Goal: Task Accomplishment & Management: Manage account settings

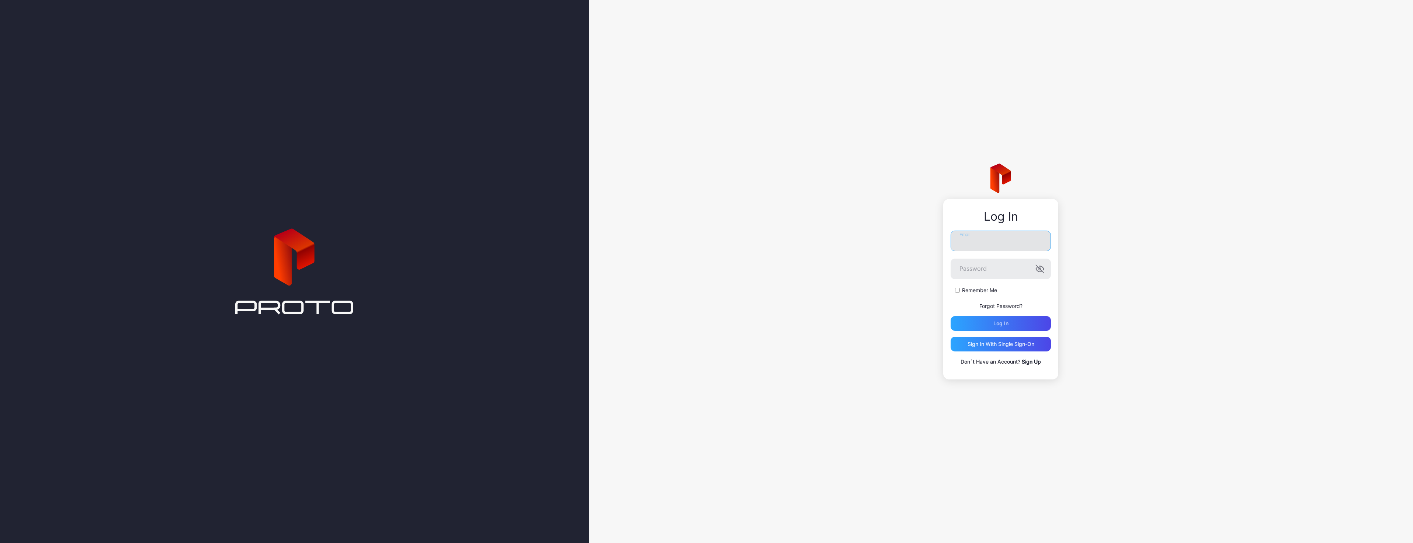
click at [1012, 237] on input "Email" at bounding box center [1000, 241] width 100 height 21
click at [950, 316] on button "Log in" at bounding box center [1000, 323] width 100 height 15
click at [950, 322] on button "Log in" at bounding box center [1000, 329] width 100 height 15
drag, startPoint x: 979, startPoint y: 234, endPoint x: 981, endPoint y: 306, distance: 72.3
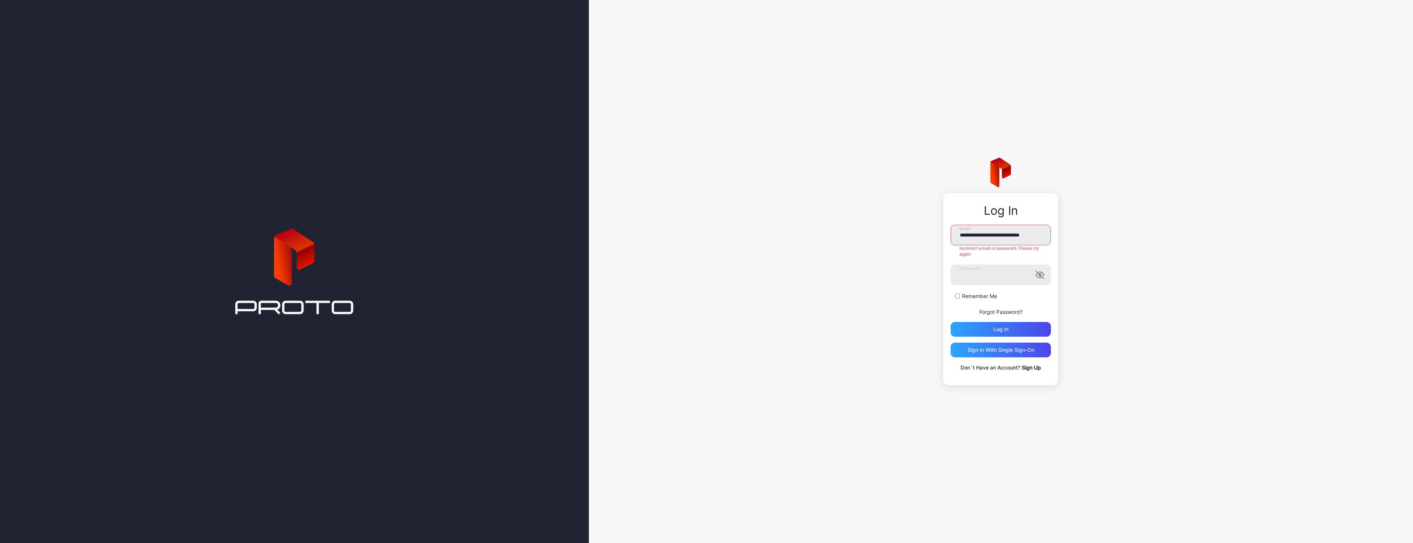
click at [1063, 230] on div "**********" at bounding box center [1001, 271] width 824 height 543
click at [1351, 261] on div "**********" at bounding box center [1001, 271] width 824 height 543
click at [787, 264] on div "**********" at bounding box center [1001, 271] width 824 height 543
click at [950, 316] on button "Log in" at bounding box center [1000, 323] width 100 height 15
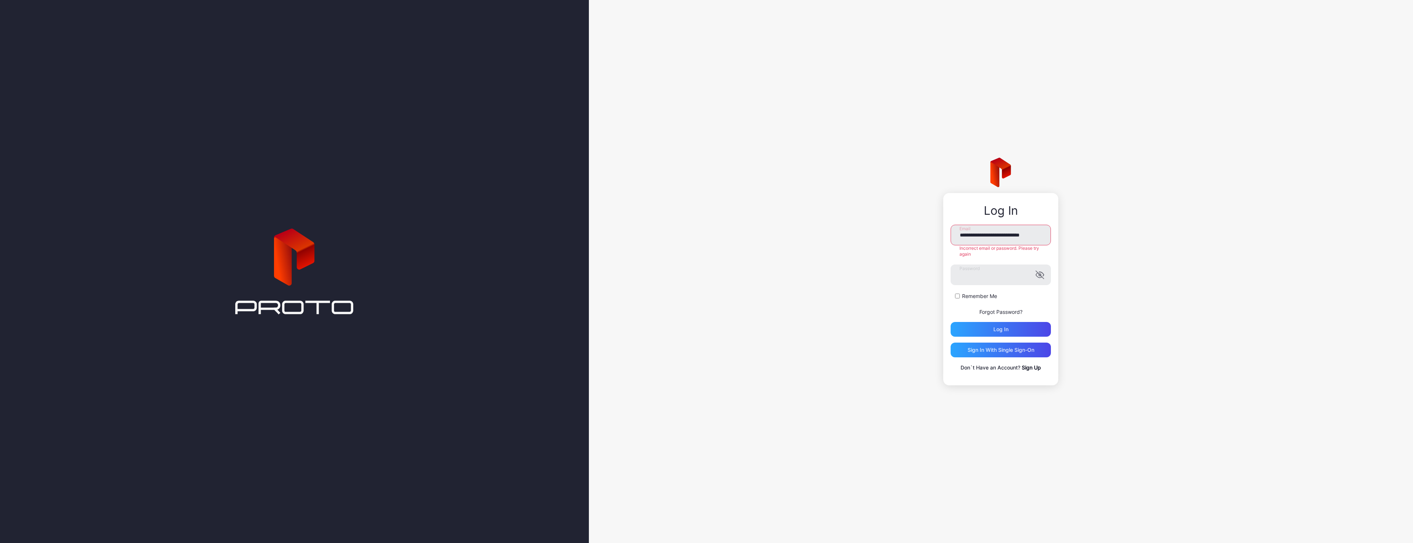
drag, startPoint x: 1007, startPoint y: 233, endPoint x: 938, endPoint y: 228, distance: 68.8
click at [938, 228] on div "**********" at bounding box center [1001, 271] width 824 height 543
click at [985, 236] on input "**********" at bounding box center [1000, 235] width 100 height 21
type input "**********"
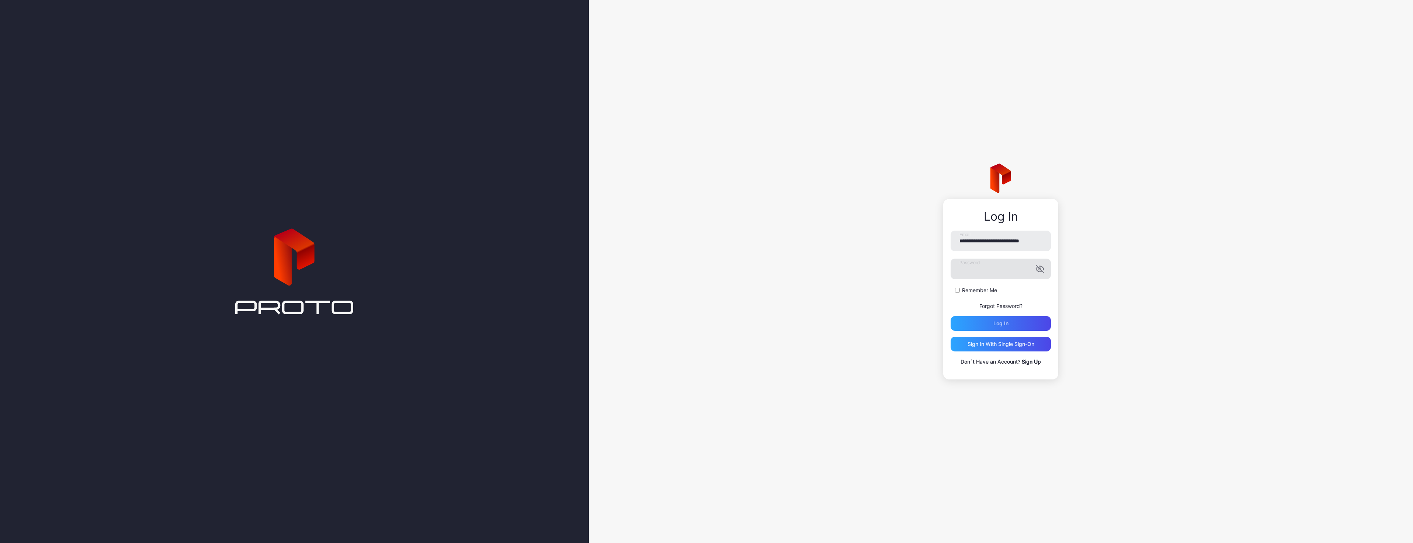
click at [1041, 268] on icon "button" at bounding box center [1039, 269] width 9 height 9
click at [950, 316] on button "Log in" at bounding box center [1000, 323] width 100 height 15
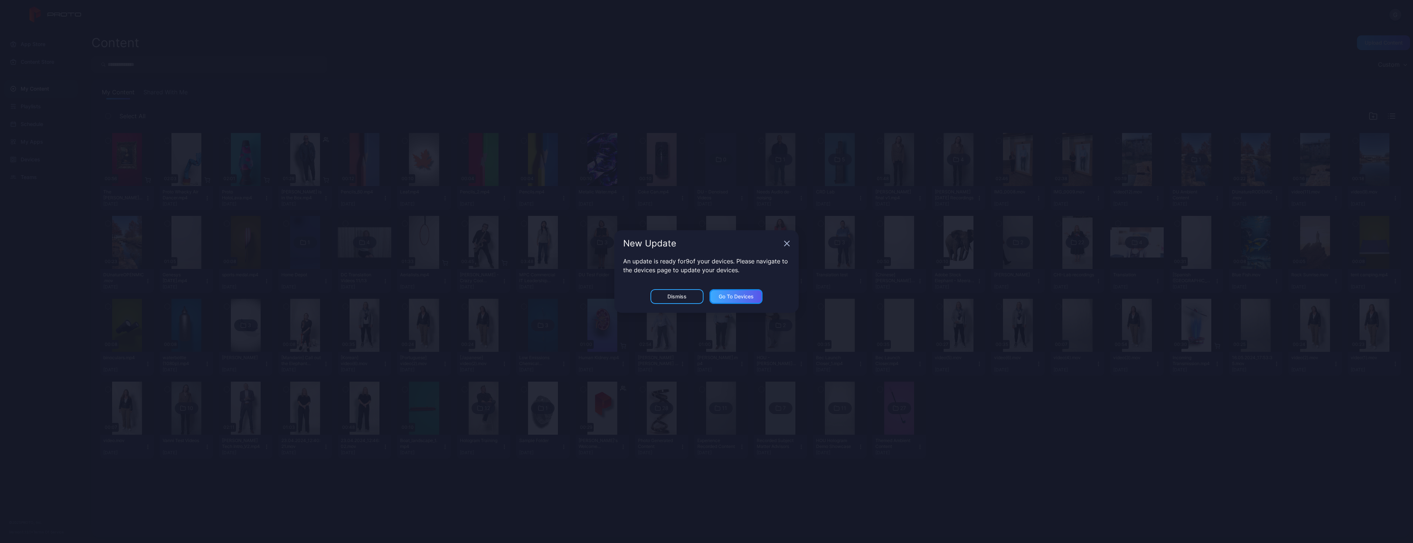
click at [753, 294] on div "Go to devices" at bounding box center [736, 297] width 35 height 6
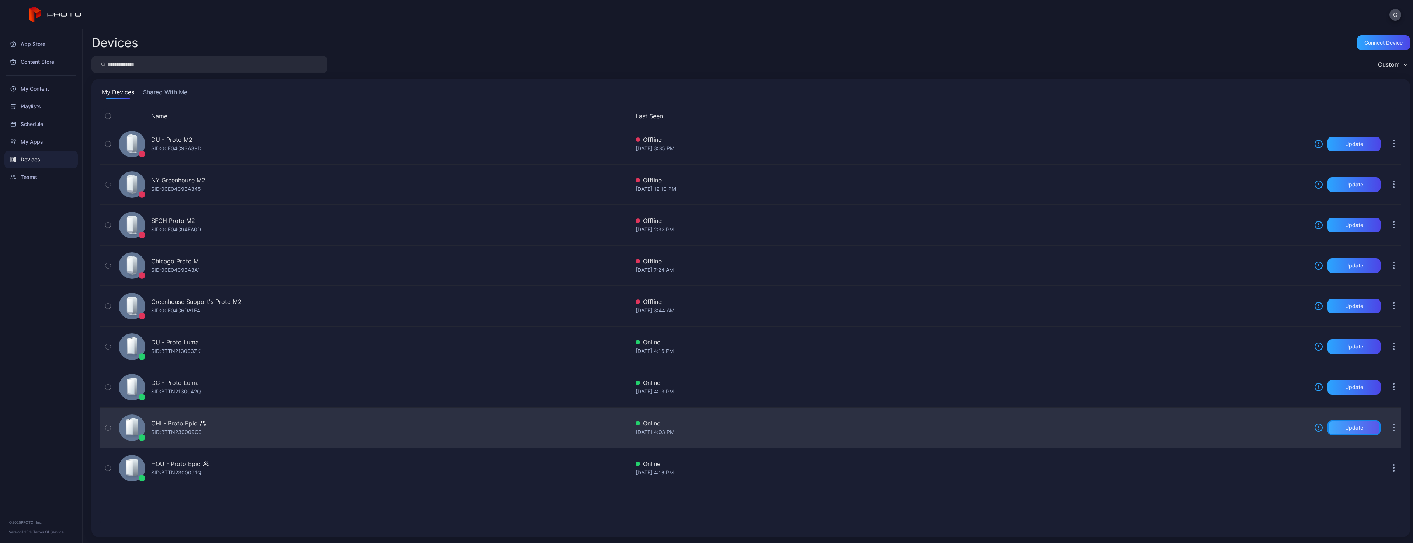
click at [1345, 429] on div "Update" at bounding box center [1354, 428] width 18 height 6
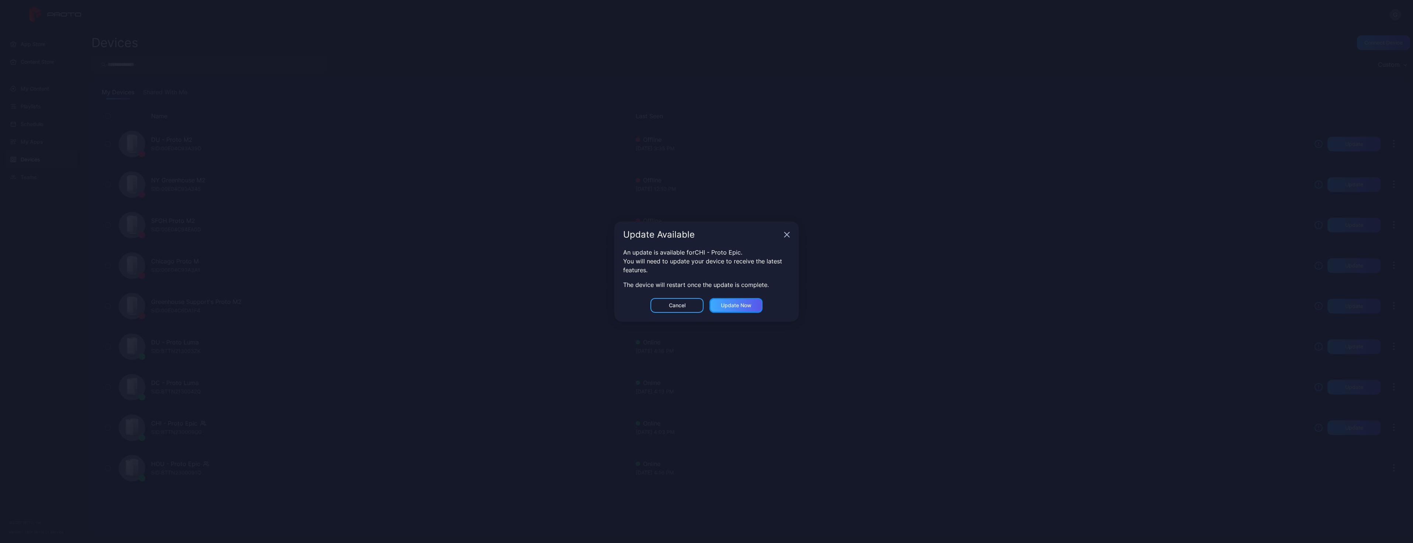
click at [754, 303] on div "Update now" at bounding box center [735, 305] width 53 height 15
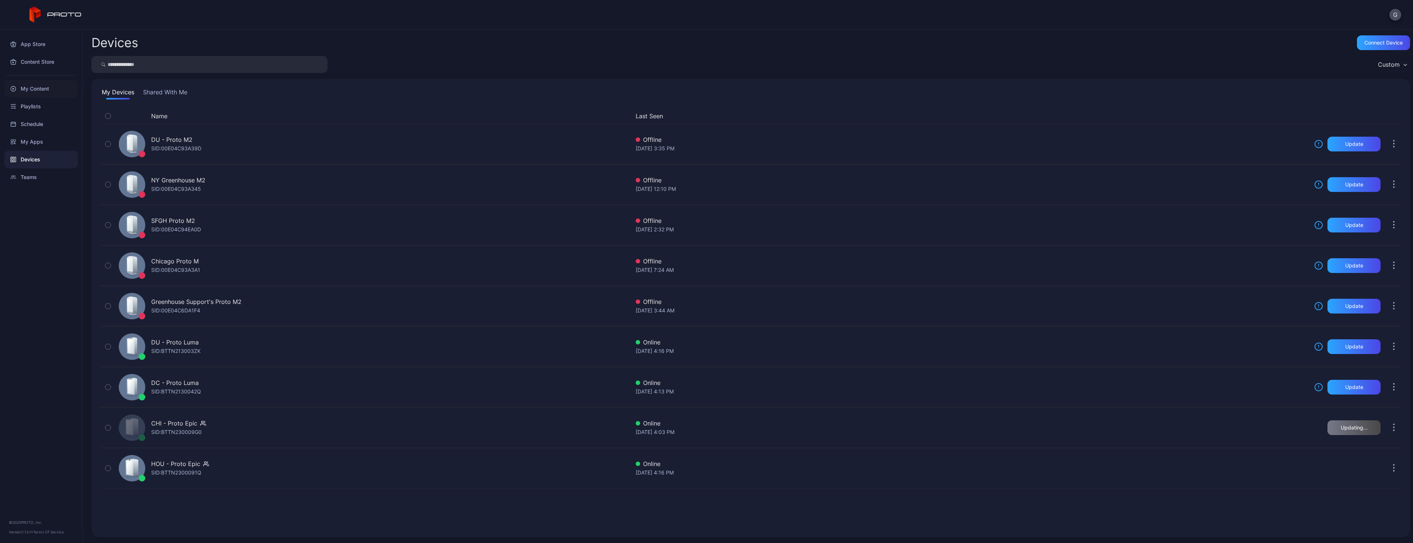
click at [22, 84] on div "My Content" at bounding box center [40, 89] width 73 height 18
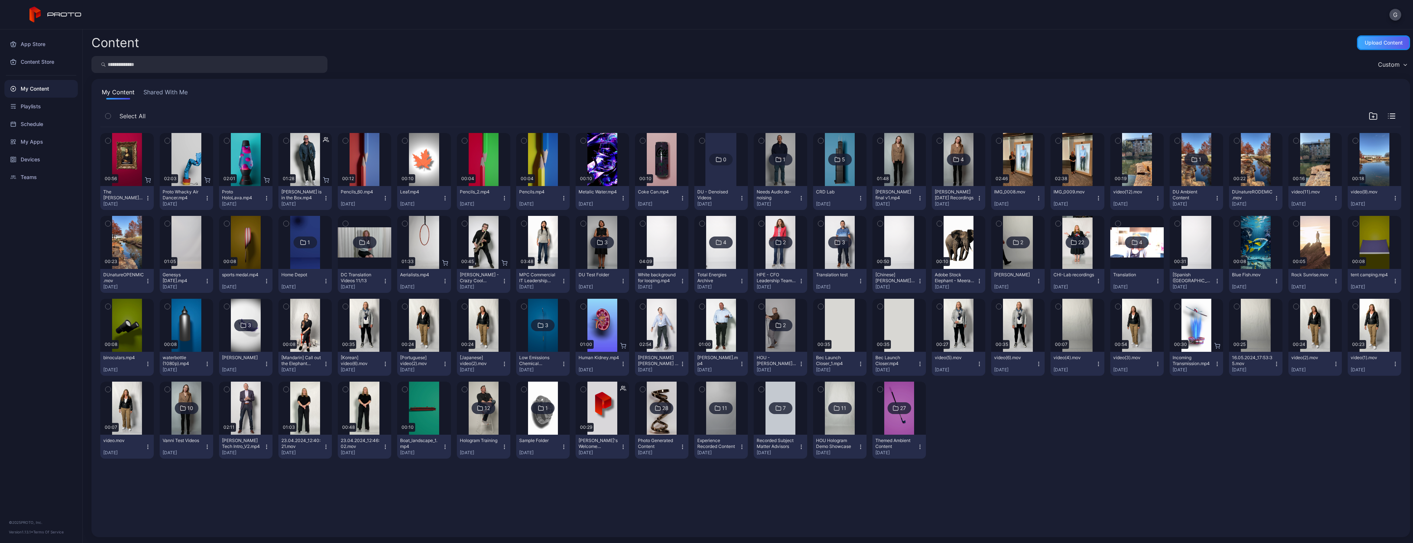
click at [1365, 47] on div "Upload Content" at bounding box center [1383, 42] width 53 height 15
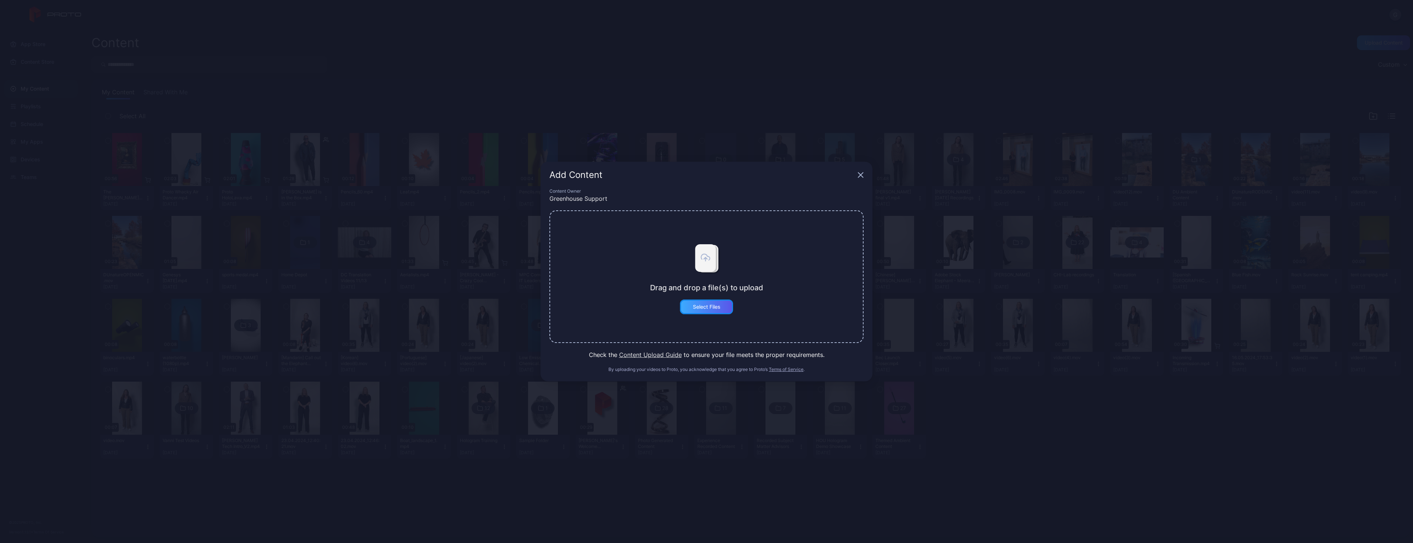
click at [708, 306] on div "Select Files" at bounding box center [707, 307] width 28 height 6
click at [704, 304] on button "Select Files" at bounding box center [706, 307] width 53 height 15
click at [702, 311] on div "Select Files" at bounding box center [706, 307] width 53 height 15
click at [697, 311] on button "Select Files" at bounding box center [706, 307] width 53 height 15
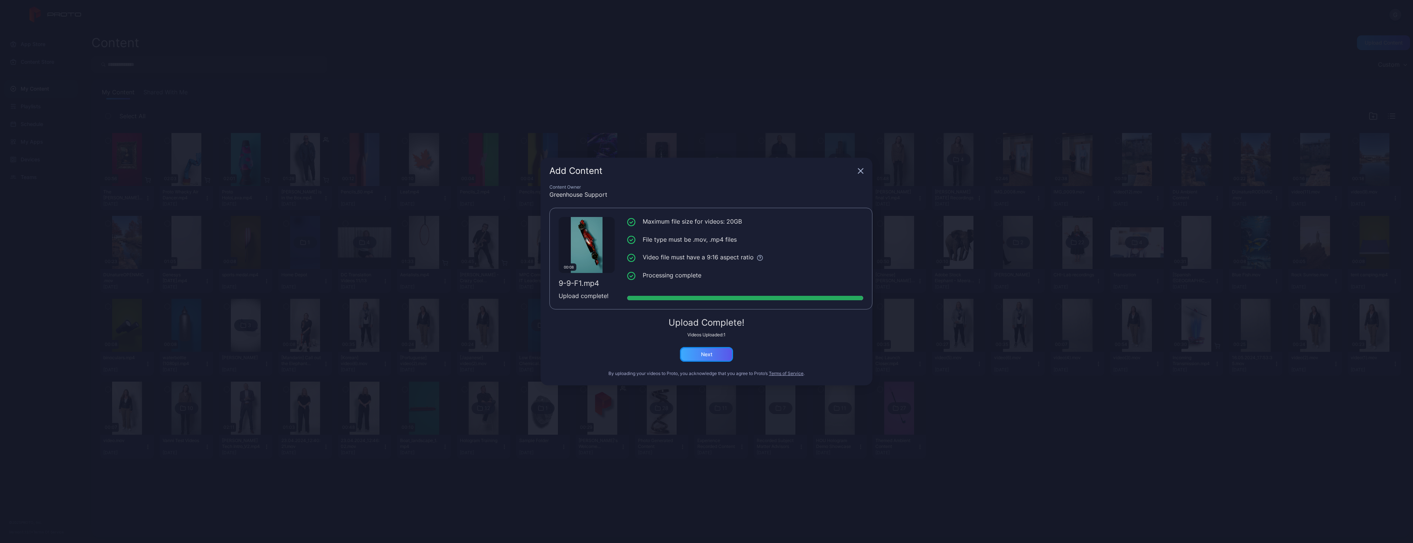
click at [713, 356] on div "Next" at bounding box center [706, 354] width 53 height 15
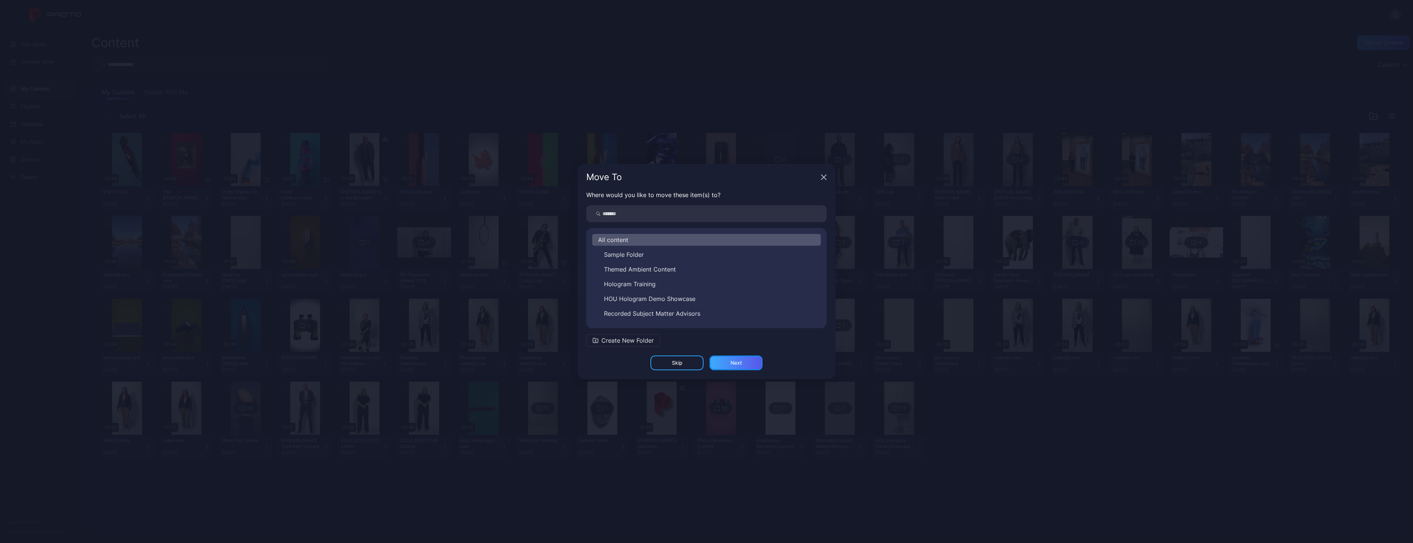
click at [730, 368] on div "Next" at bounding box center [735, 363] width 53 height 15
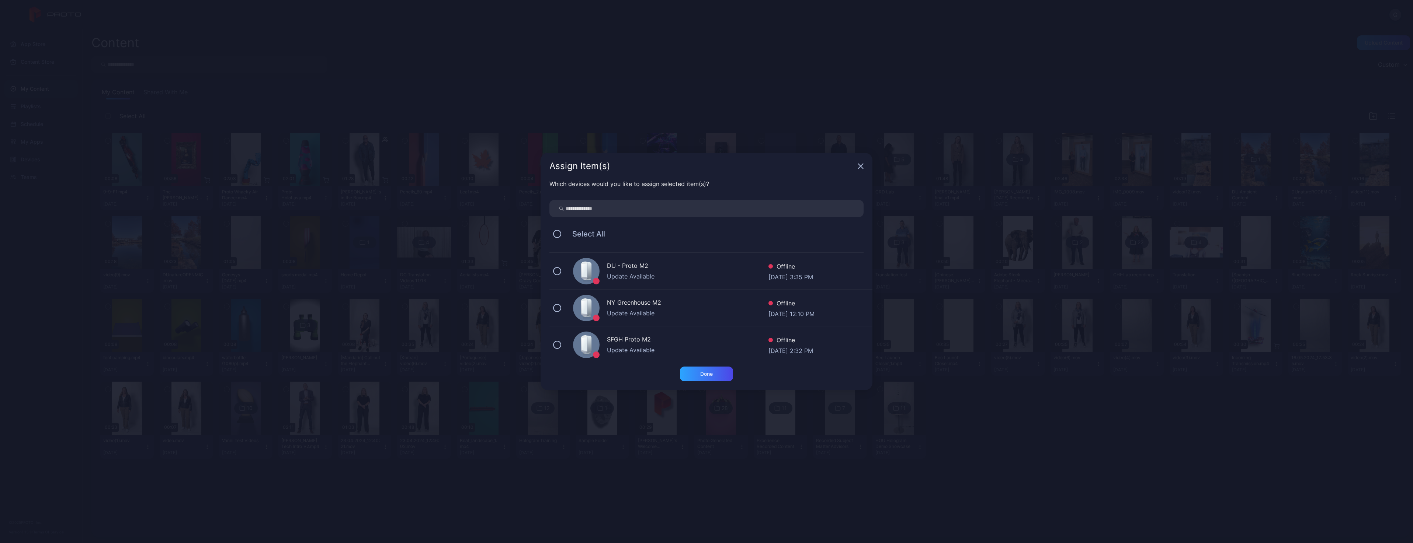
click at [628, 209] on input "search" at bounding box center [706, 208] width 314 height 17
type input "**"
click at [563, 275] on div "DU - Proto M2 Update Available Offline [DATE] 3:35 PM" at bounding box center [710, 271] width 323 height 37
click at [564, 300] on div "DU - Proto Luma Update Available Online [DATE] 4:39 PM" at bounding box center [710, 302] width 323 height 37
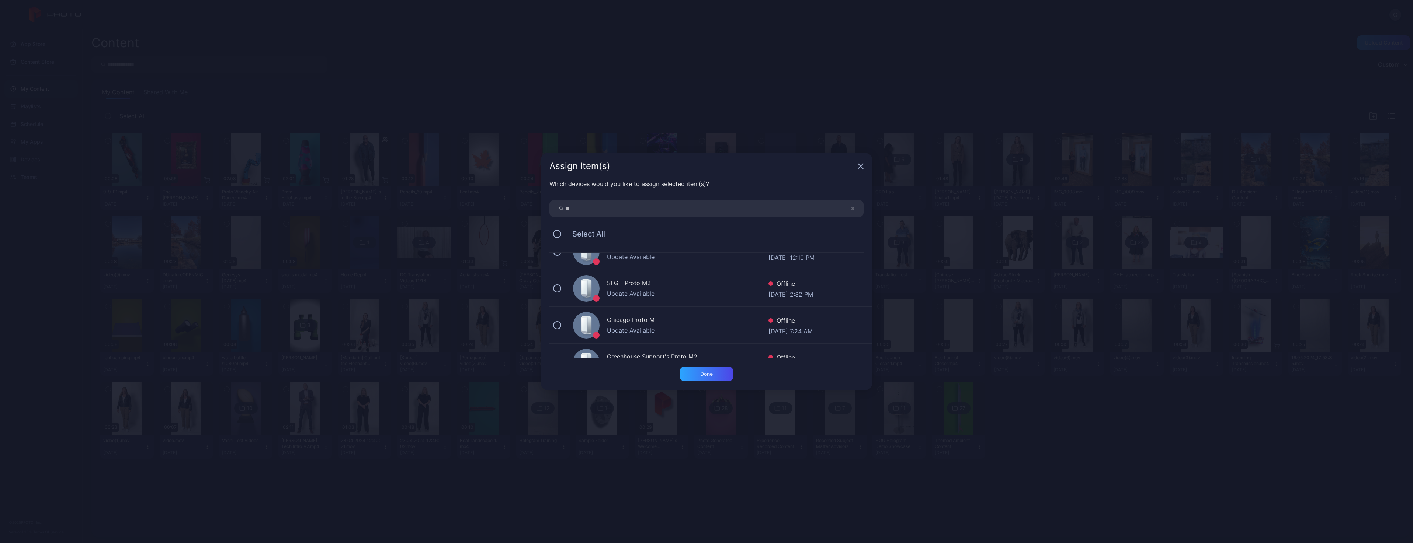
scroll to position [111, 0]
click at [707, 374] on div "Done" at bounding box center [706, 374] width 13 height 6
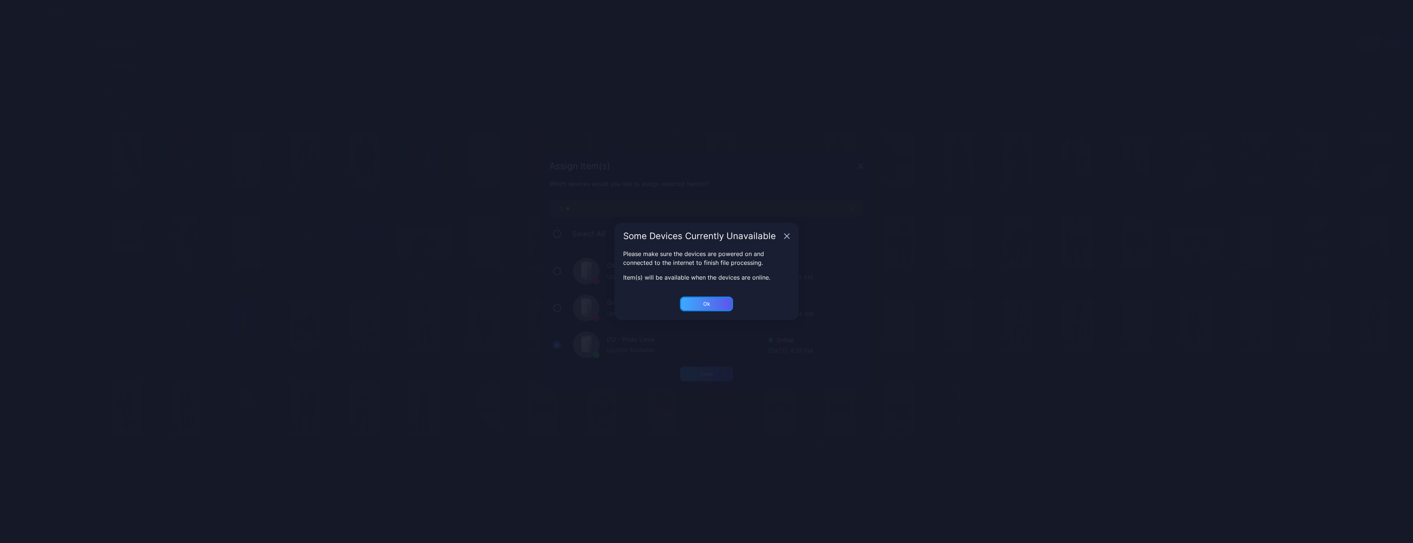
click at [714, 304] on div "Ok" at bounding box center [706, 304] width 53 height 15
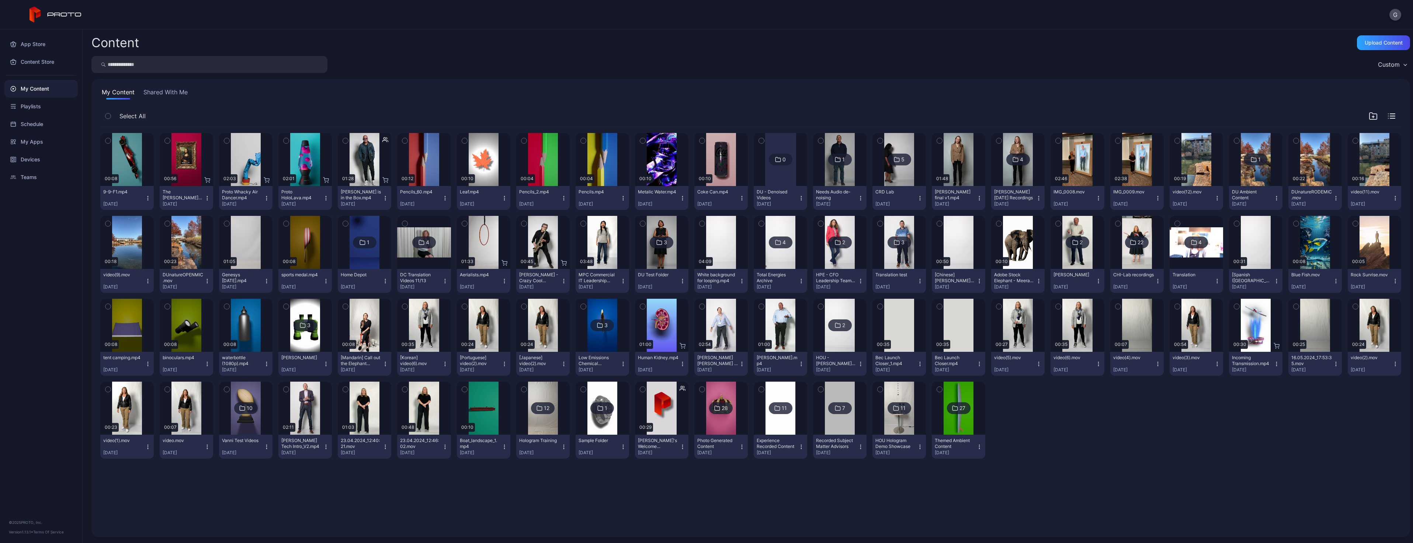
click at [111, 139] on button "button" at bounding box center [107, 140] width 15 height 15
click at [724, 519] on icon "button" at bounding box center [722, 521] width 9 height 9
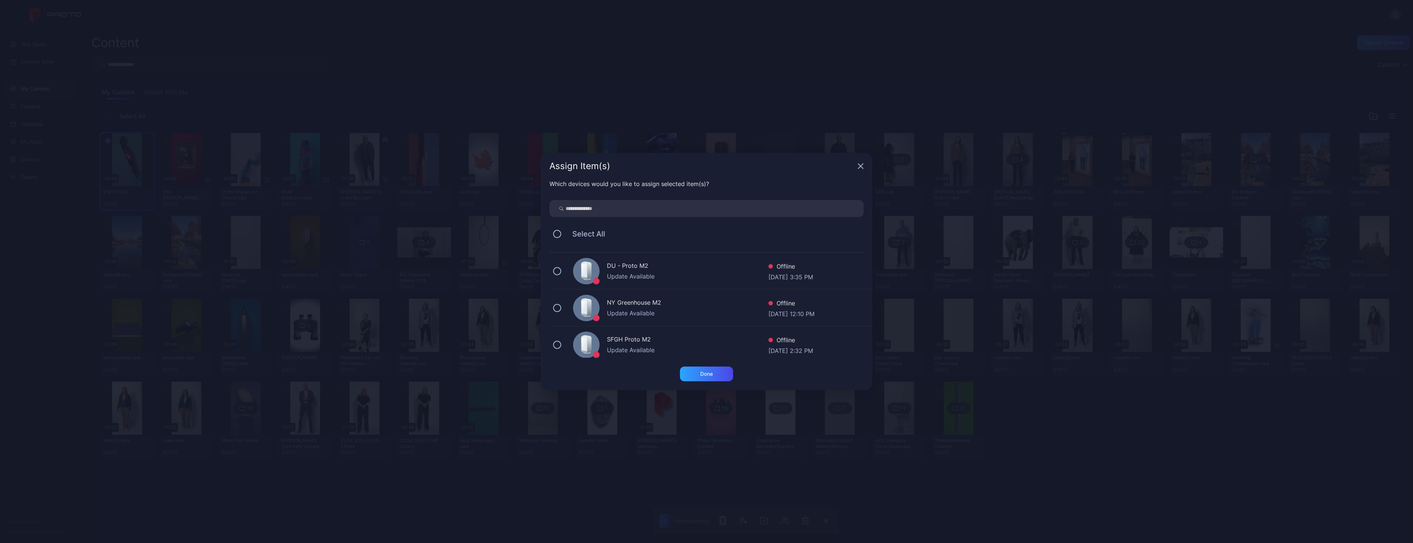
click at [630, 204] on input "search" at bounding box center [706, 208] width 314 height 17
type input "***"
click at [566, 313] on div "CHI - Proto Epic SID: BTTN230009G0 Online [DATE] 4:34 PM" at bounding box center [710, 308] width 323 height 37
click at [703, 372] on div "Done" at bounding box center [706, 374] width 13 height 6
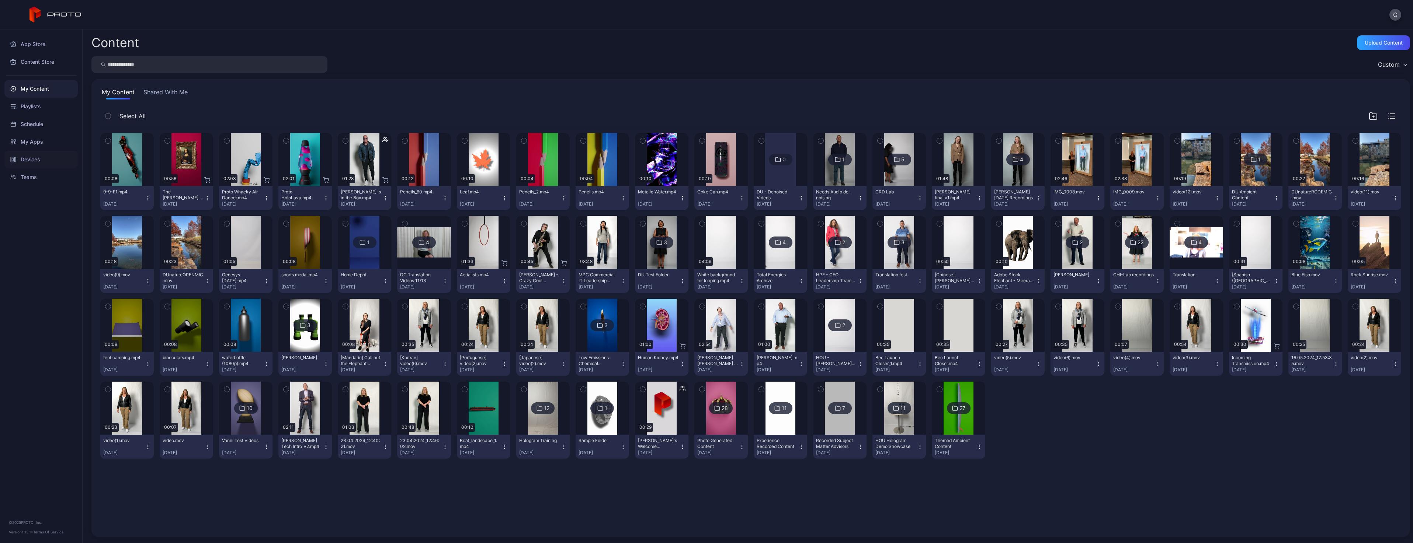
click at [52, 157] on div "Devices" at bounding box center [40, 160] width 73 height 18
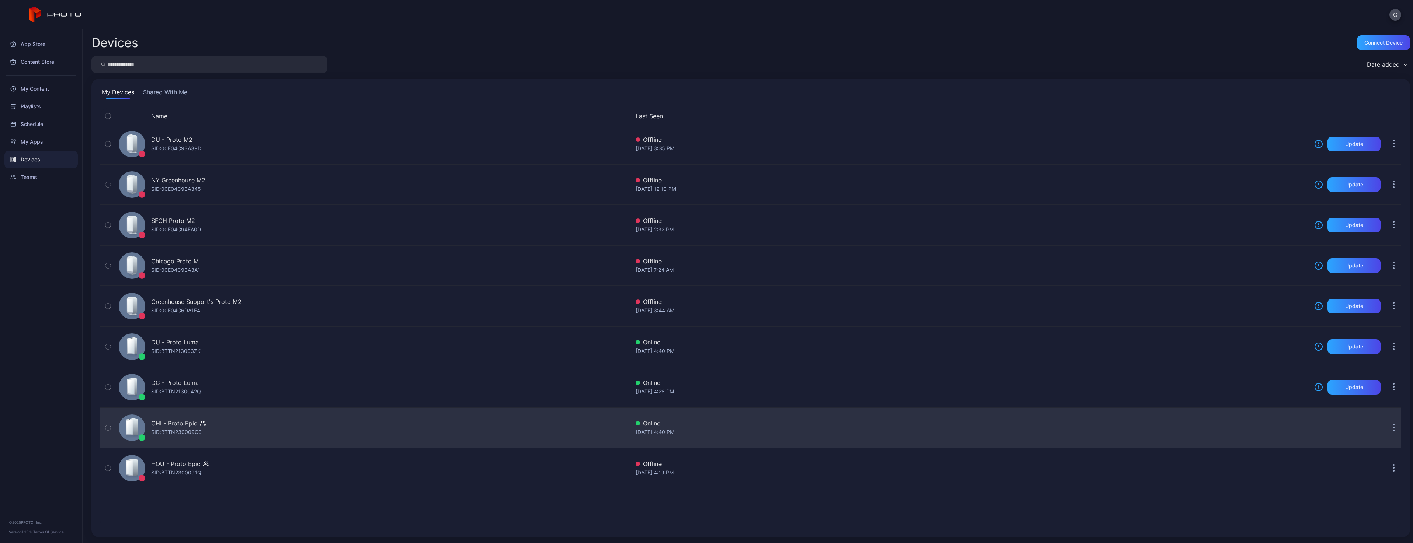
click at [135, 429] on icon at bounding box center [135, 427] width 5 height 17
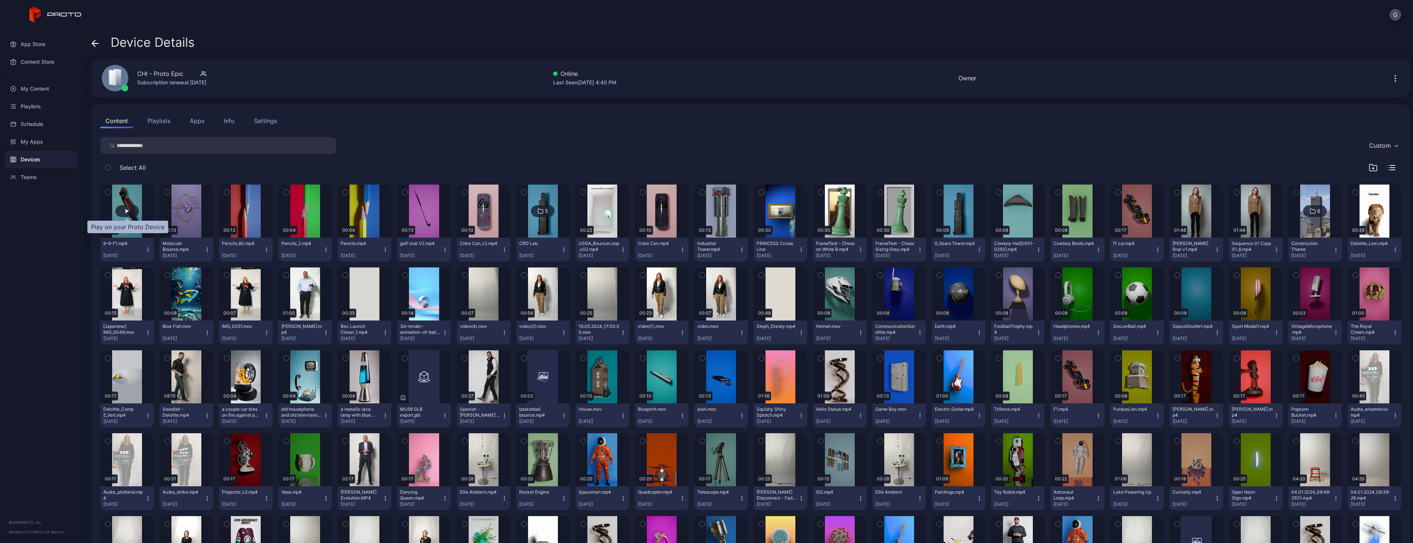
click at [128, 212] on div "button" at bounding box center [127, 211] width 4 height 4
